Goal: Find specific page/section: Find specific page/section

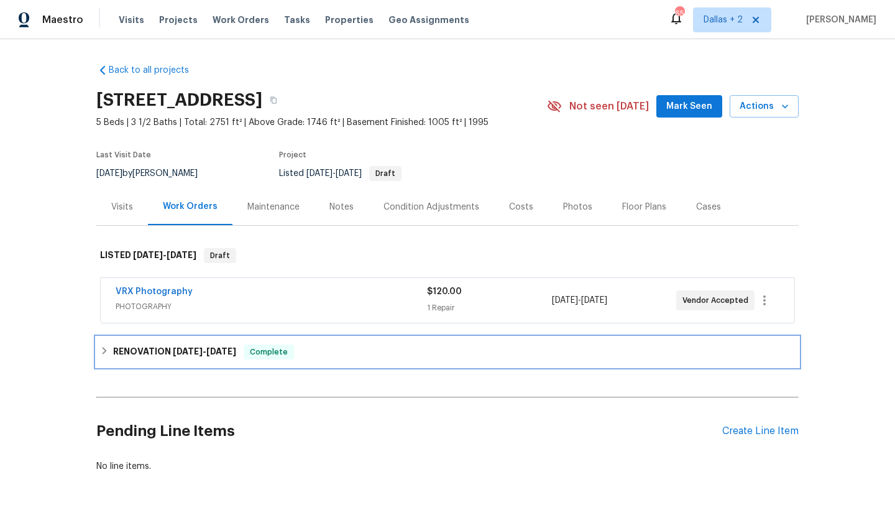
click at [241, 363] on div "RENOVATION [DATE] - [DATE] Complete" at bounding box center [447, 352] width 703 height 30
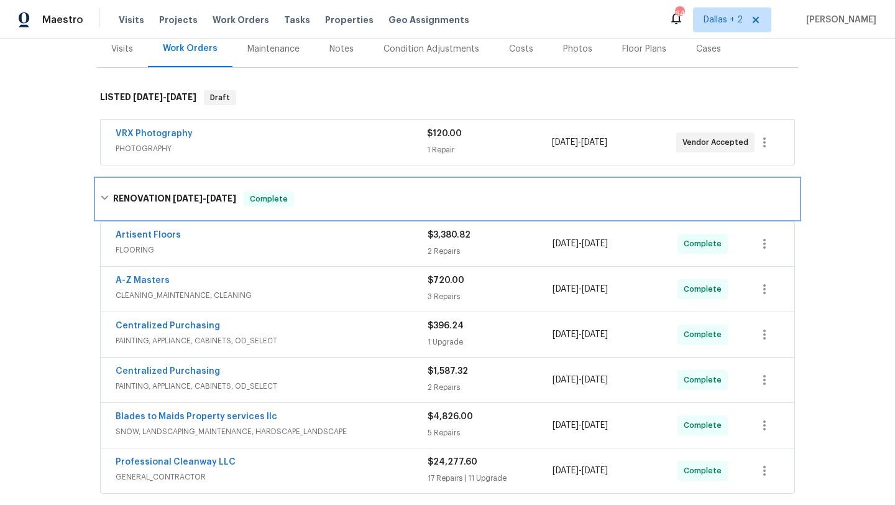
scroll to position [162, 0]
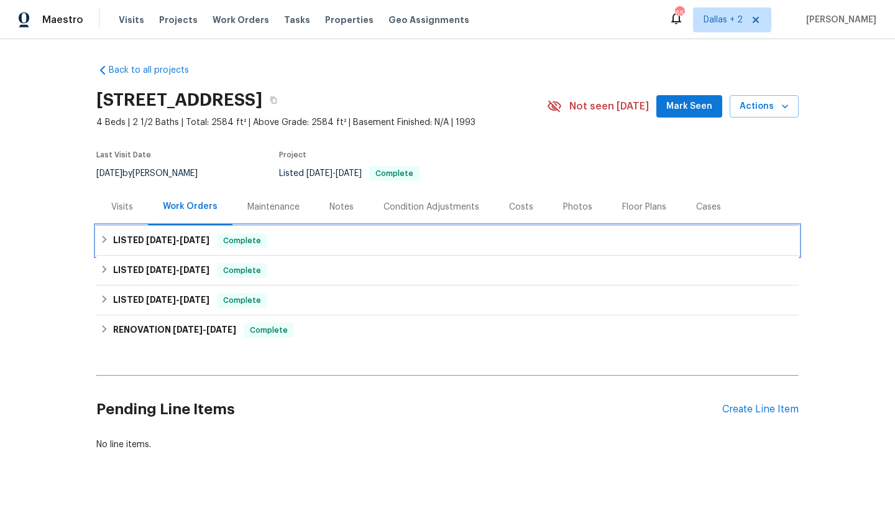
click at [178, 245] on h6 "LISTED 9/16/25 - 9/30/25" at bounding box center [161, 240] width 96 height 15
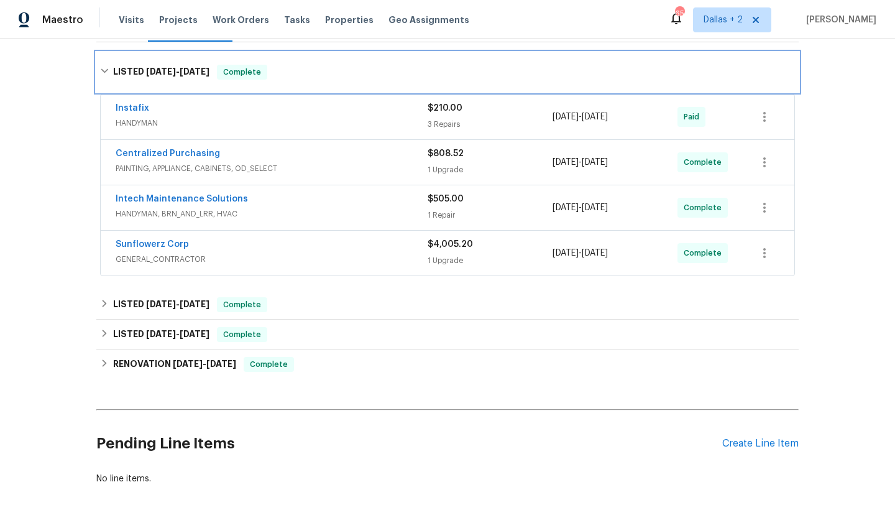
scroll to position [188, 0]
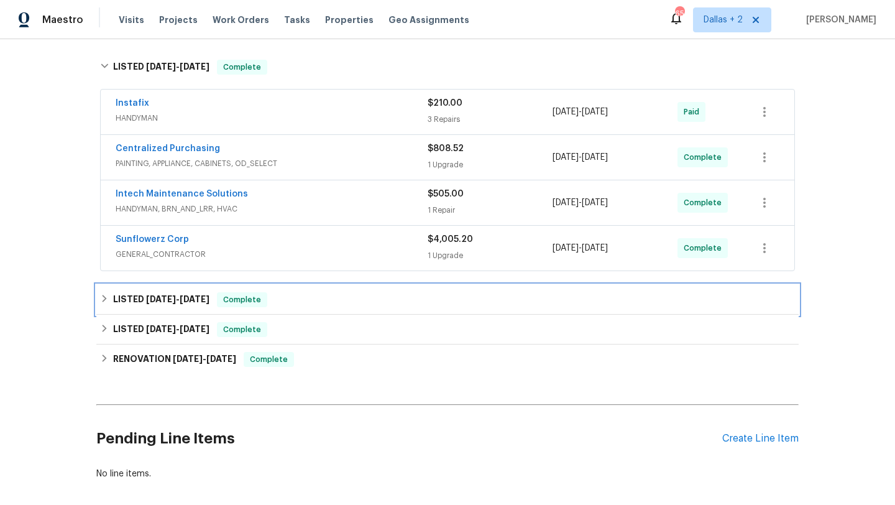
click at [206, 307] on h6 "LISTED 9/1/25 - 9/4/25" at bounding box center [161, 299] width 96 height 15
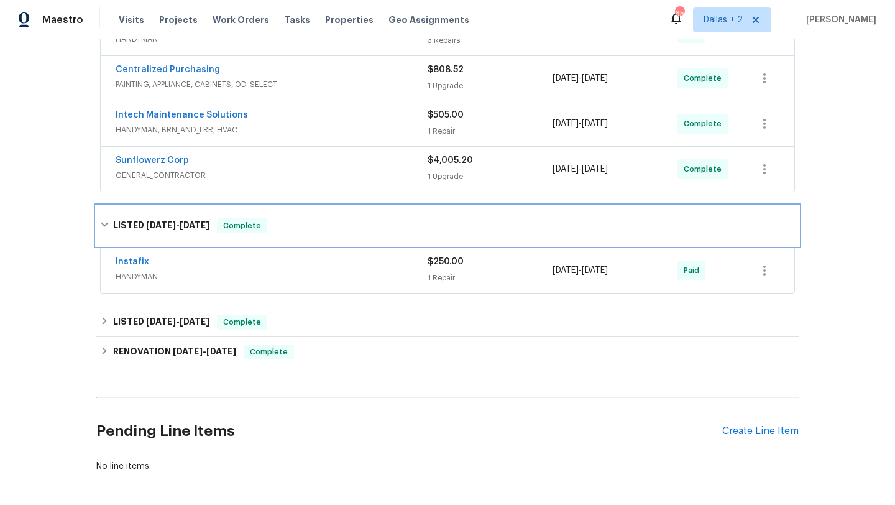
scroll to position [320, 0]
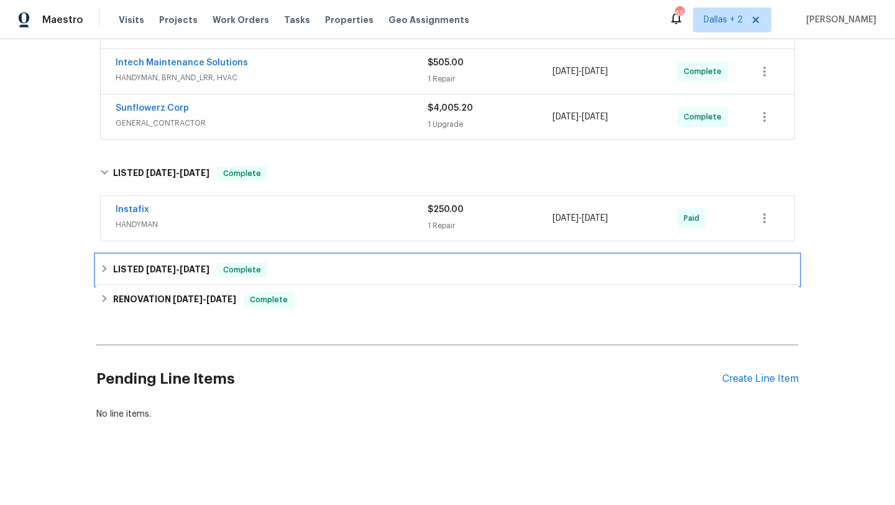
click at [214, 280] on div "LISTED 4/19/25 - 4/21/25 Complete" at bounding box center [447, 270] width 703 height 30
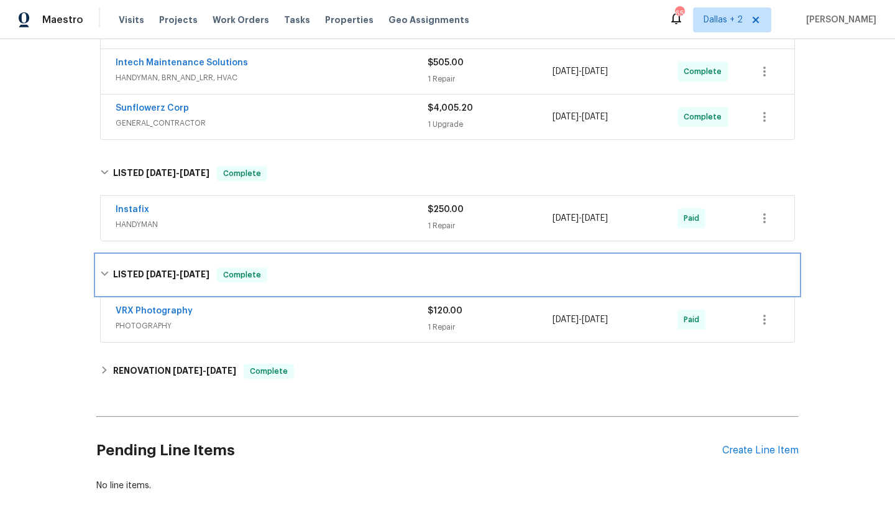
scroll to position [375, 0]
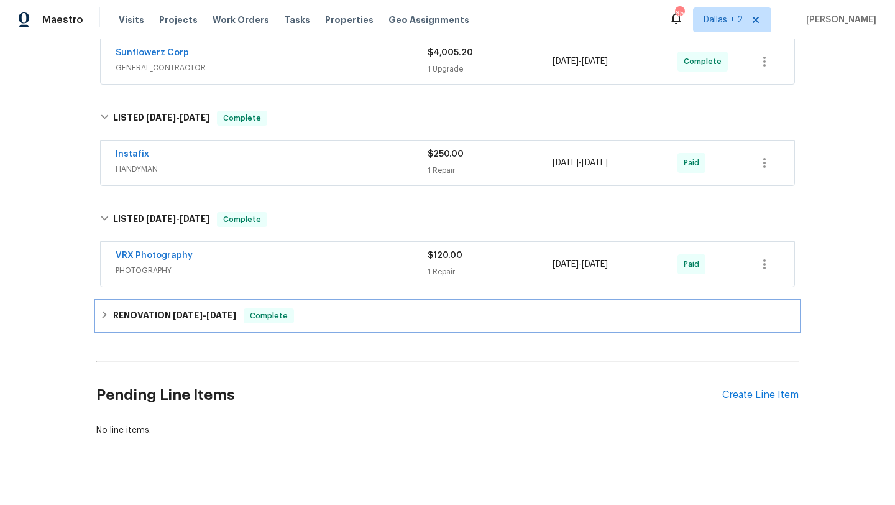
click at [209, 308] on h6 "RENOVATION 3/27/25 - 4/16/25" at bounding box center [174, 315] width 123 height 15
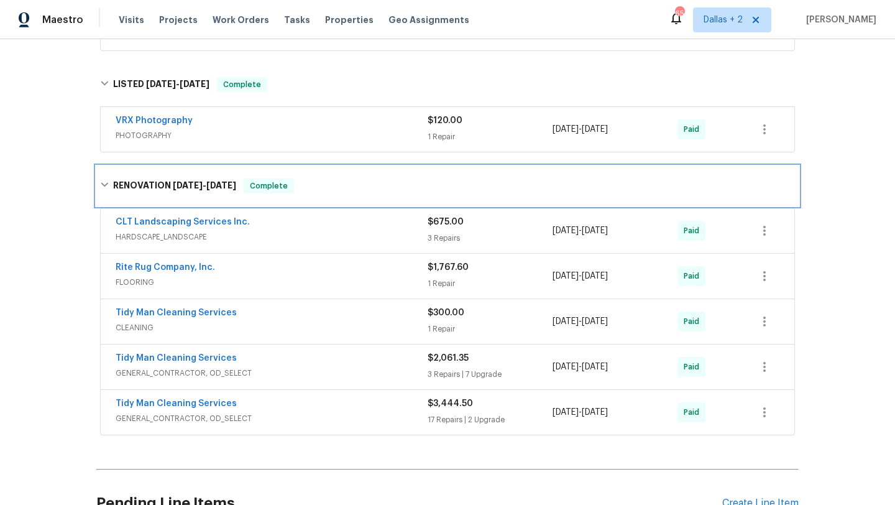
scroll to position [511, 0]
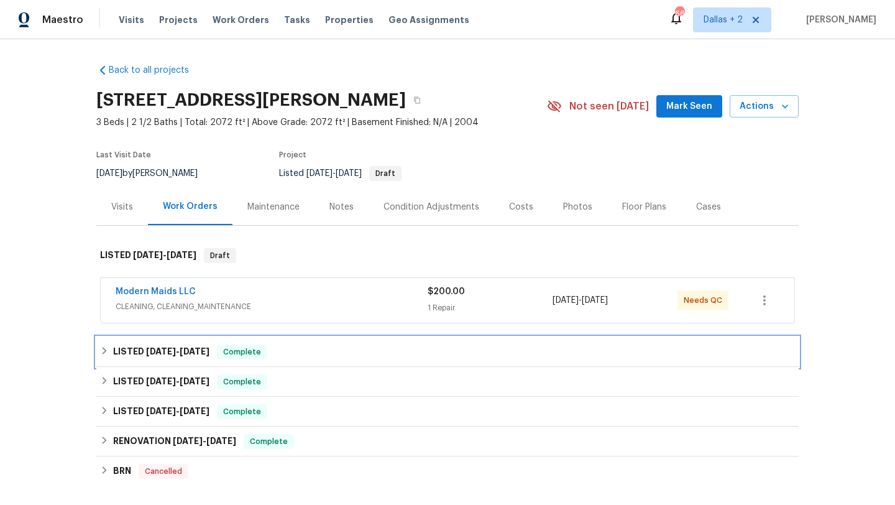
click at [237, 354] on span "Complete" at bounding box center [242, 352] width 48 height 12
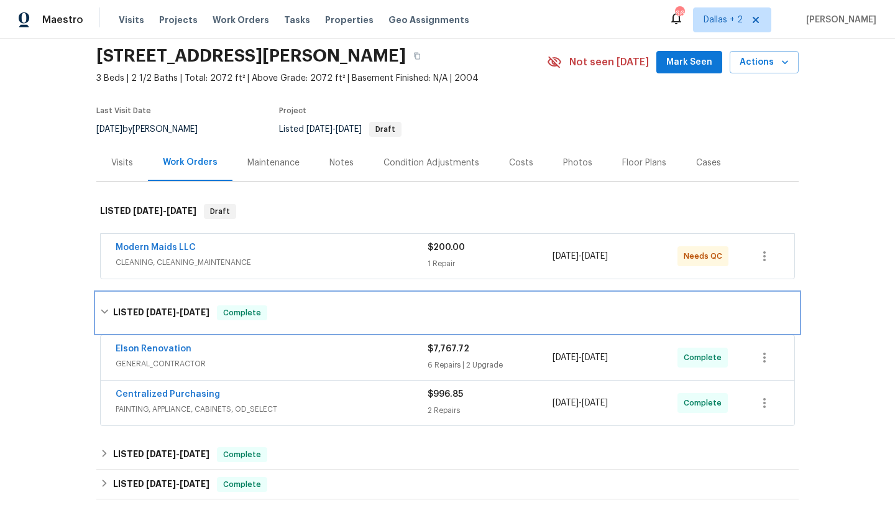
scroll to position [84, 0]
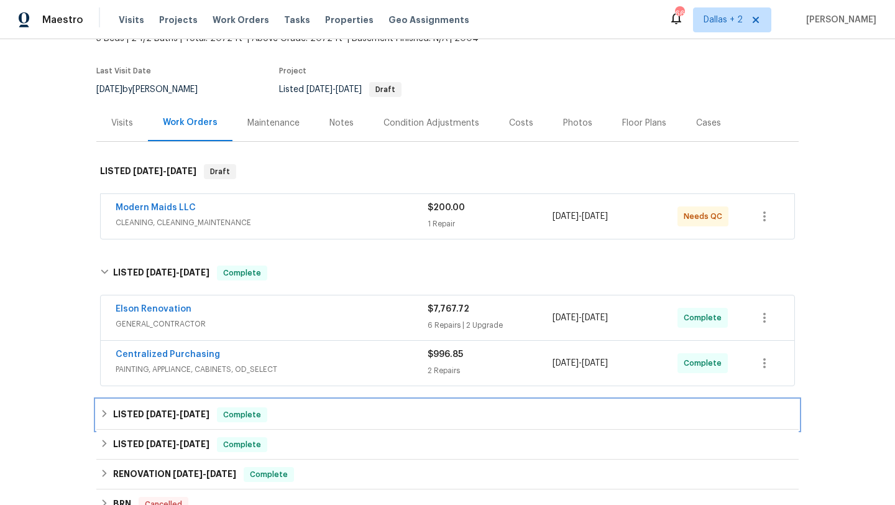
click at [223, 417] on div "LISTED [DATE] - [DATE] Complete" at bounding box center [447, 414] width 695 height 15
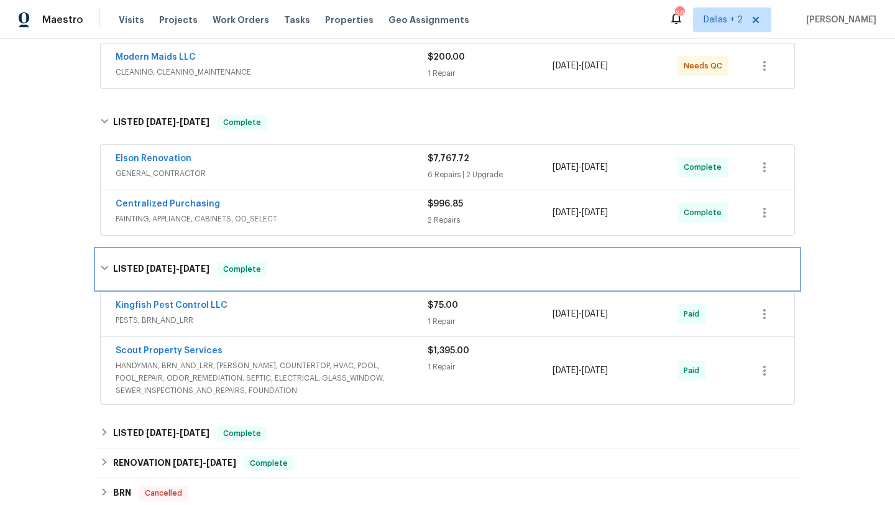
scroll to position [264, 0]
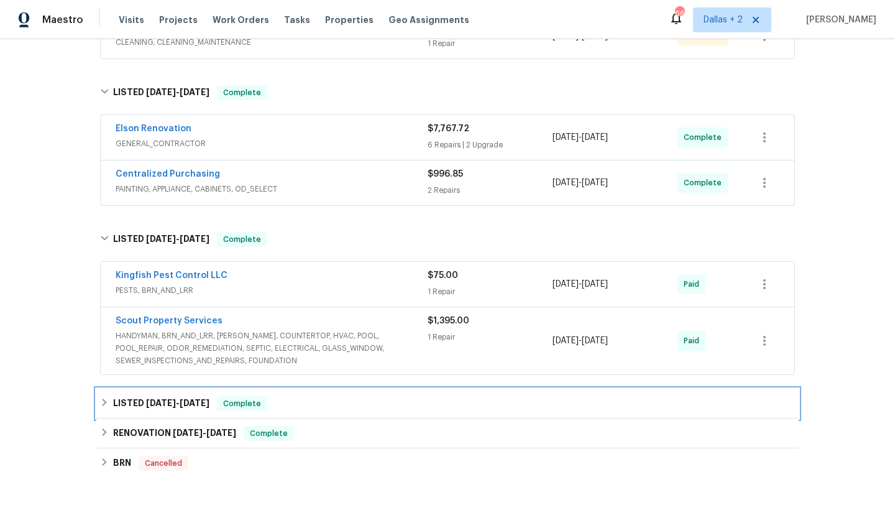
click at [228, 394] on div "LISTED [DATE] - [DATE] Complete" at bounding box center [447, 404] width 703 height 30
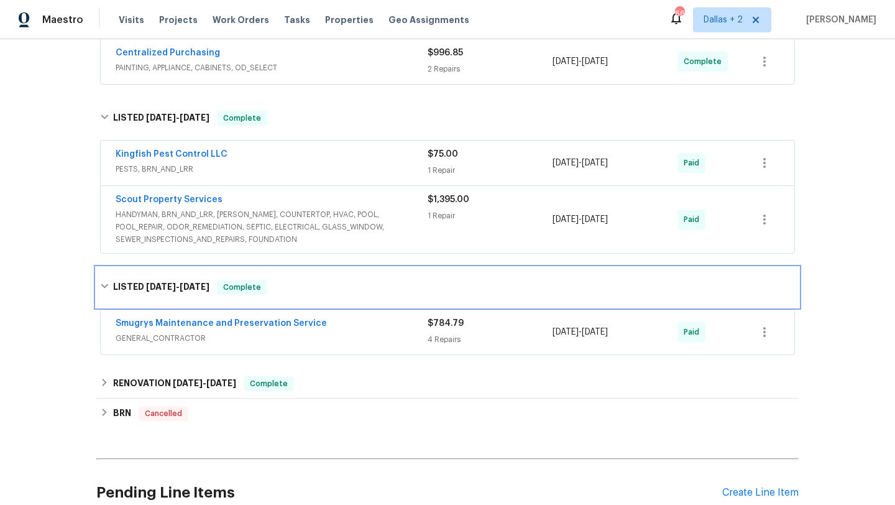
scroll to position [412, 0]
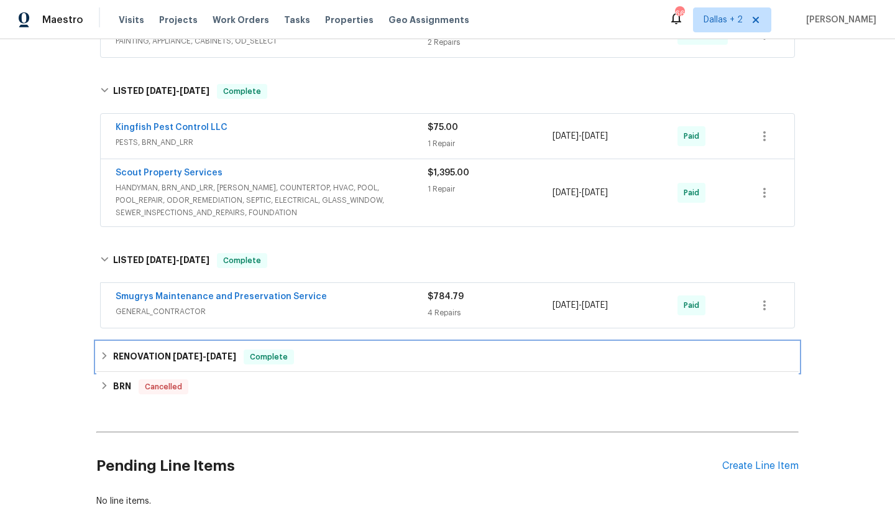
click at [233, 362] on h6 "RENOVATION [DATE] - [DATE]" at bounding box center [174, 356] width 123 height 15
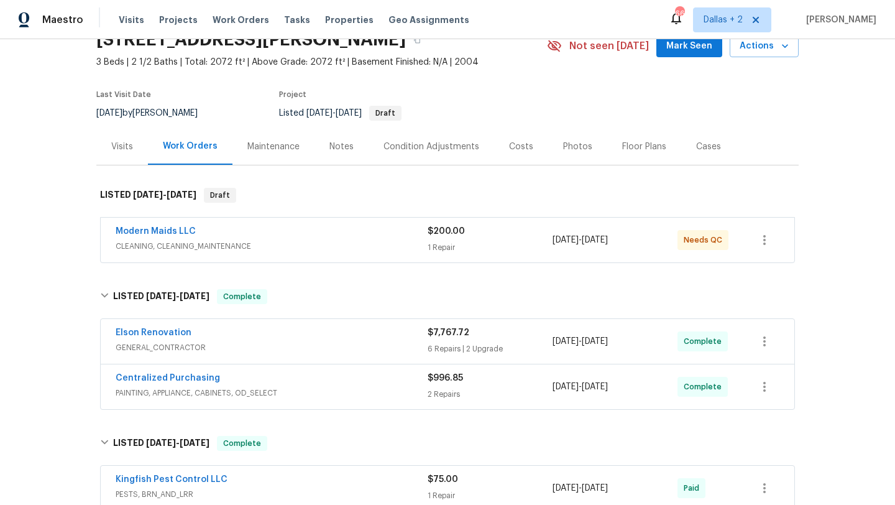
scroll to position [60, 0]
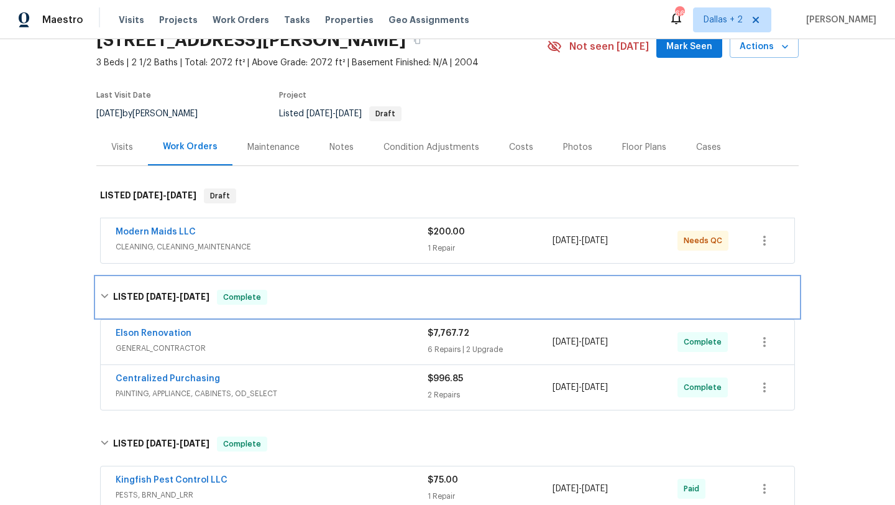
click at [325, 304] on div "LISTED [DATE] - [DATE] Complete" at bounding box center [447, 297] width 695 height 15
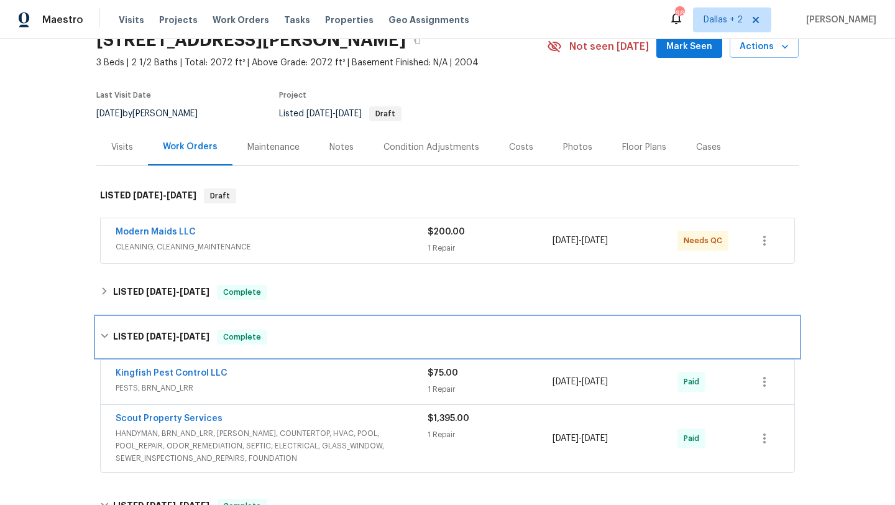
click at [317, 329] on div "LISTED [DATE] - [DATE] Complete" at bounding box center [447, 337] width 703 height 40
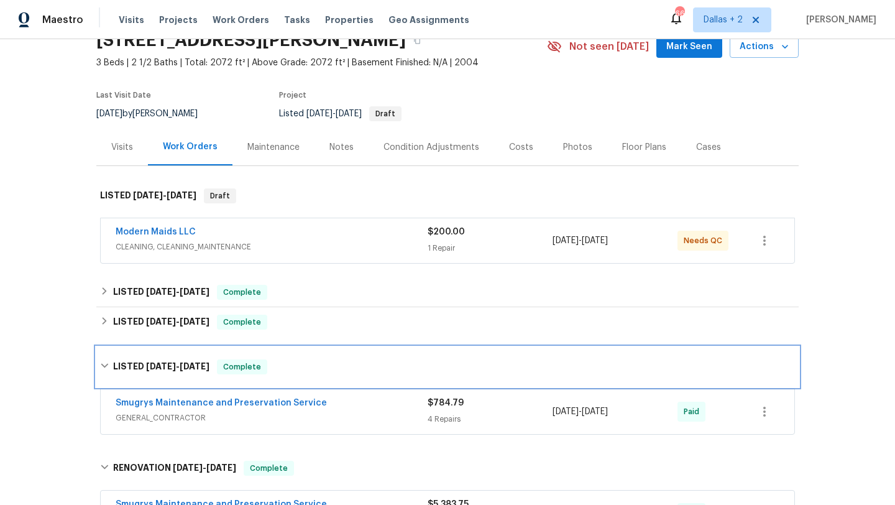
click at [311, 355] on div "LISTED [DATE] - [DATE] Complete" at bounding box center [447, 367] width 703 height 40
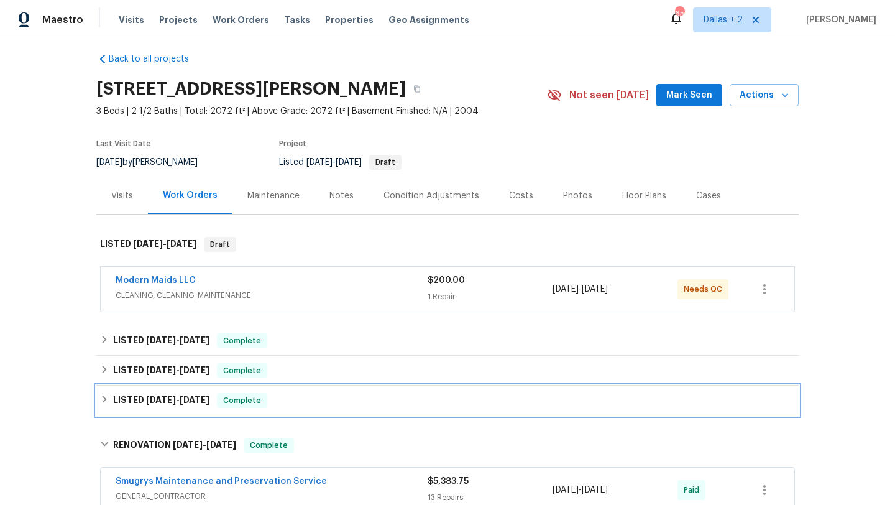
scroll to position [0, 0]
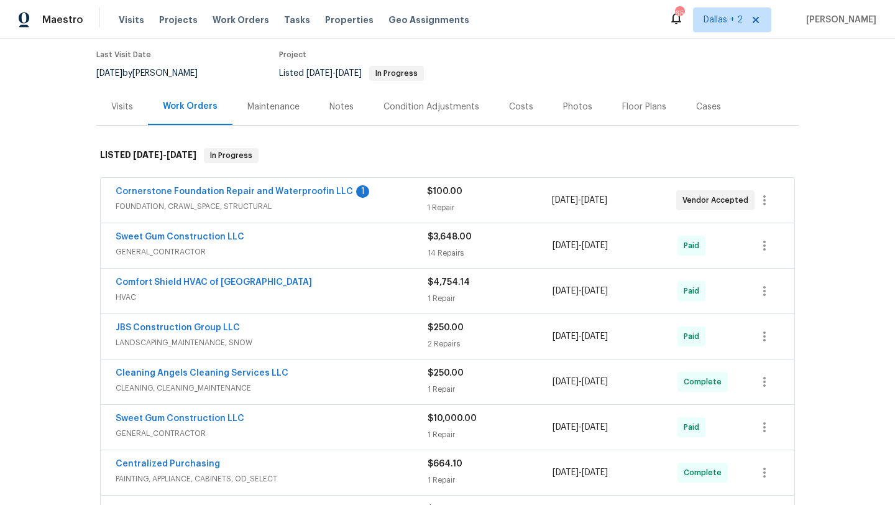
scroll to position [114, 0]
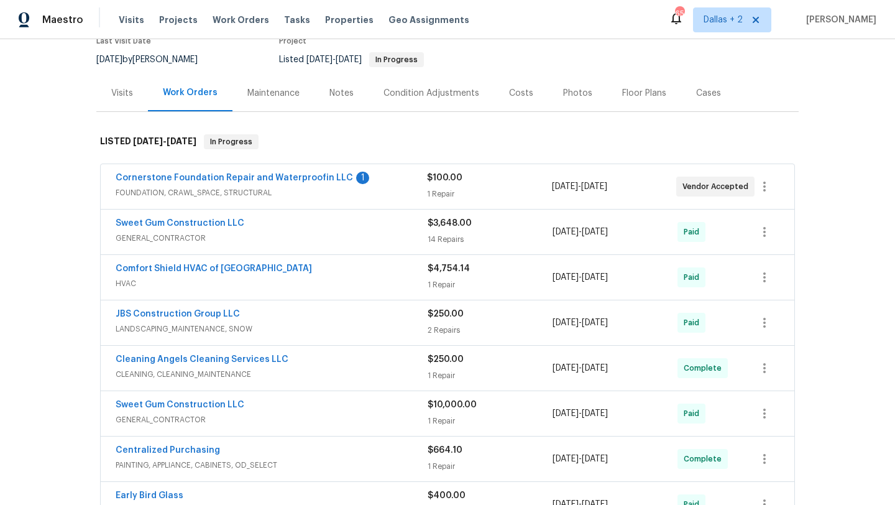
click at [135, 93] on div "Visits" at bounding box center [122, 93] width 52 height 37
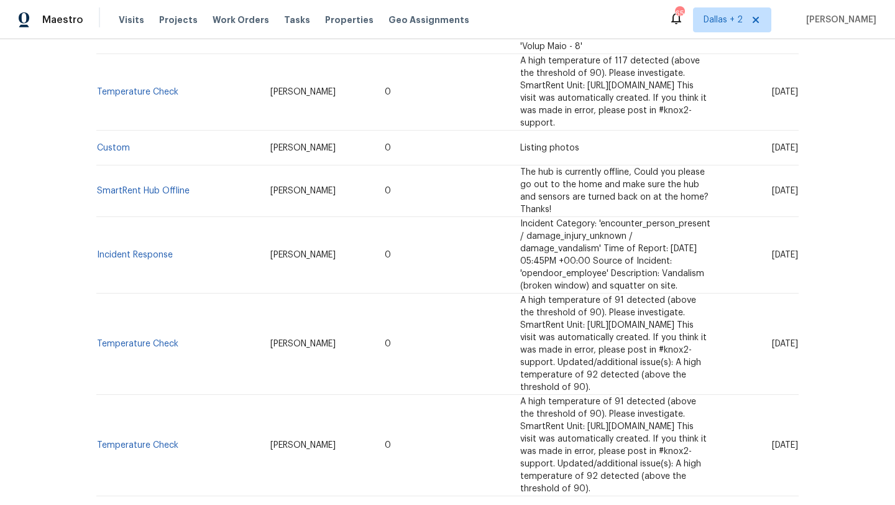
scroll to position [3161, 0]
